Goal: Obtain resource: Obtain resource

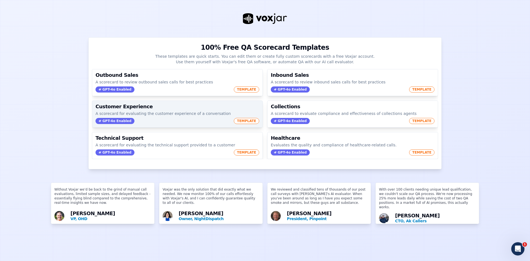
click at [242, 122] on span "TEMPLATE" at bounding box center [246, 121] width 25 height 6
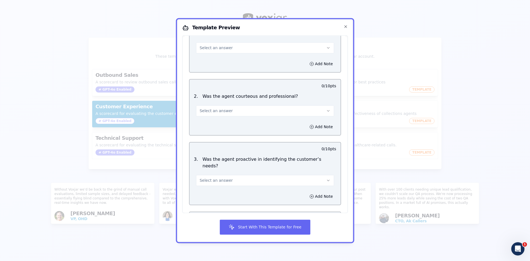
scroll to position [304, 0]
click at [256, 227] on button "Start With This Template for Free" at bounding box center [265, 227] width 91 height 15
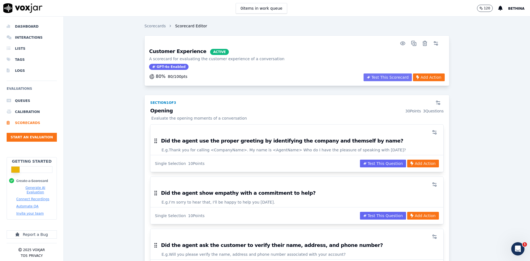
click at [380, 78] on button "Test This Scorecard" at bounding box center [388, 77] width 48 height 8
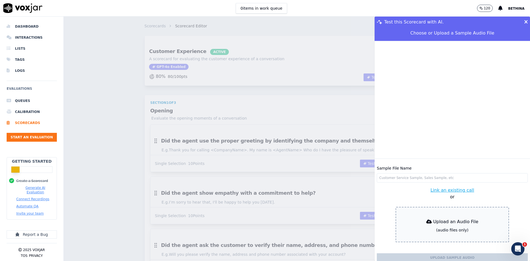
click at [525, 22] on icon at bounding box center [527, 22] width 4 height 5
click at [516, 20] on div "Test this Scorecard with AI." at bounding box center [453, 22] width 156 height 11
